Goal: Task Accomplishment & Management: Use online tool/utility

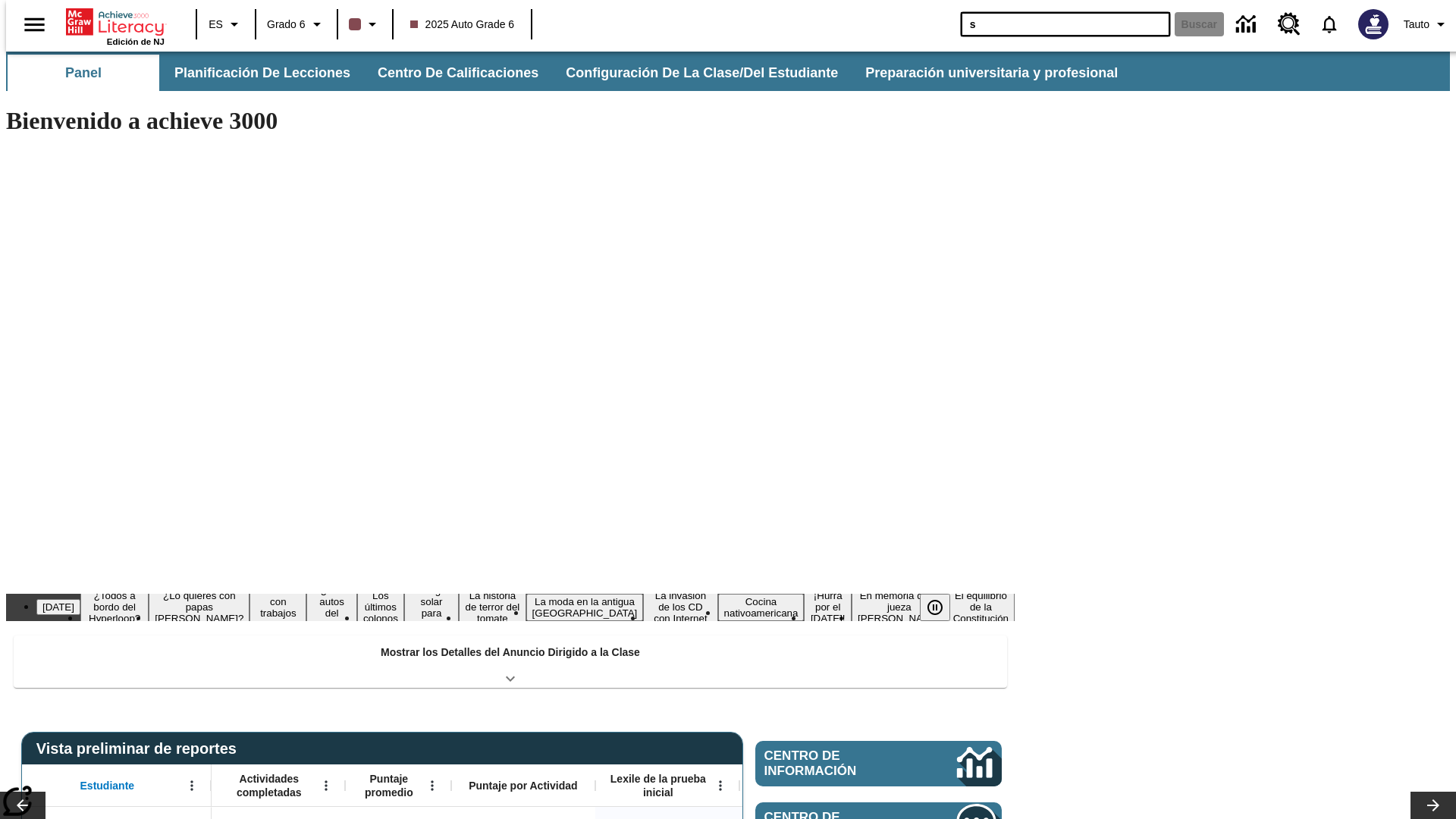
type input "s"
click at [1190, 24] on button "Buscar" at bounding box center [1199, 24] width 50 height 24
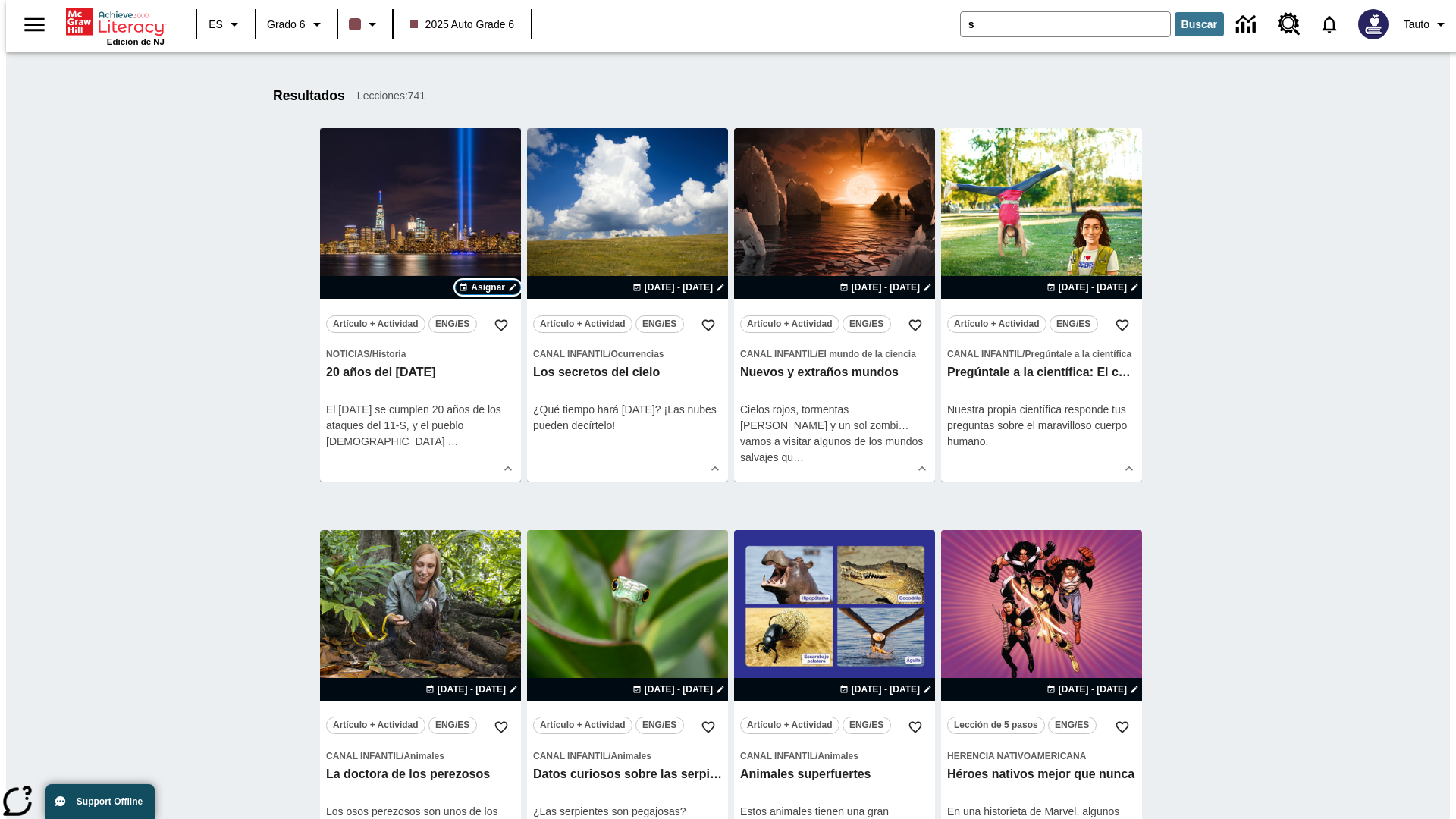
click at [487, 287] on span "Asignar" at bounding box center [487, 287] width 34 height 14
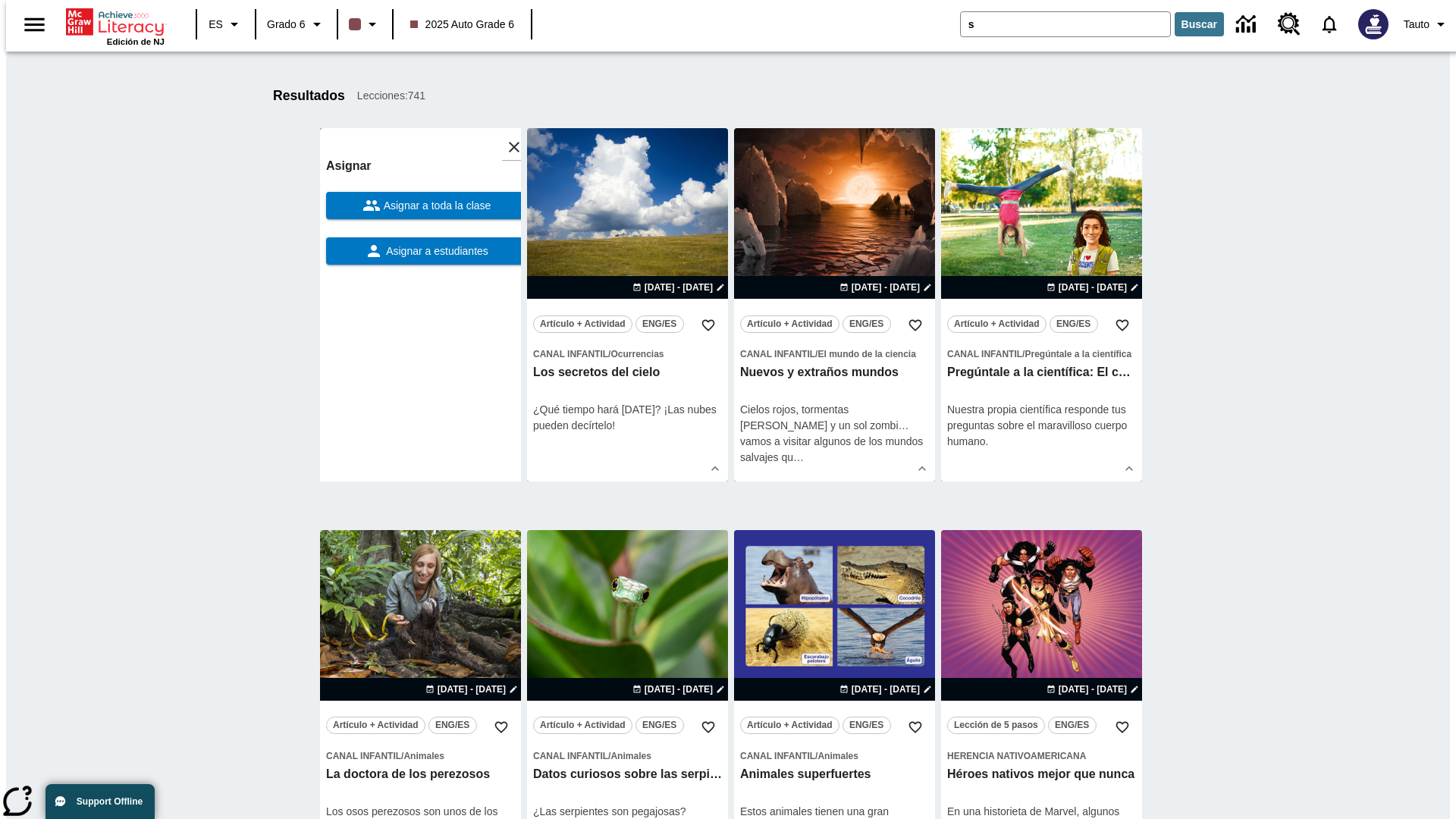
scroll to position [238, 0]
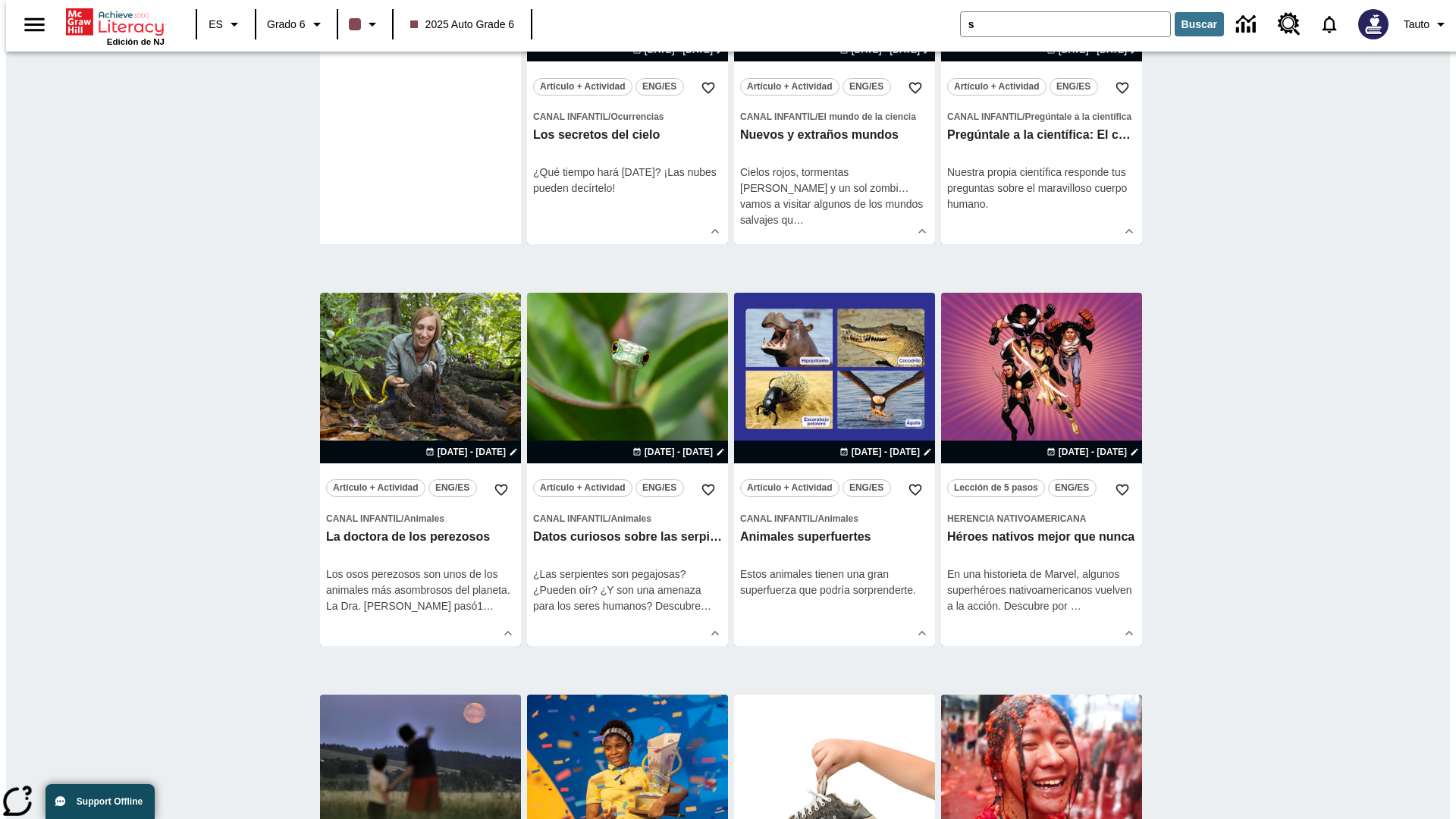
click at [420, 22] on span "Asignar a estudiantes" at bounding box center [435, 14] width 105 height 16
